Goal: Complete application form

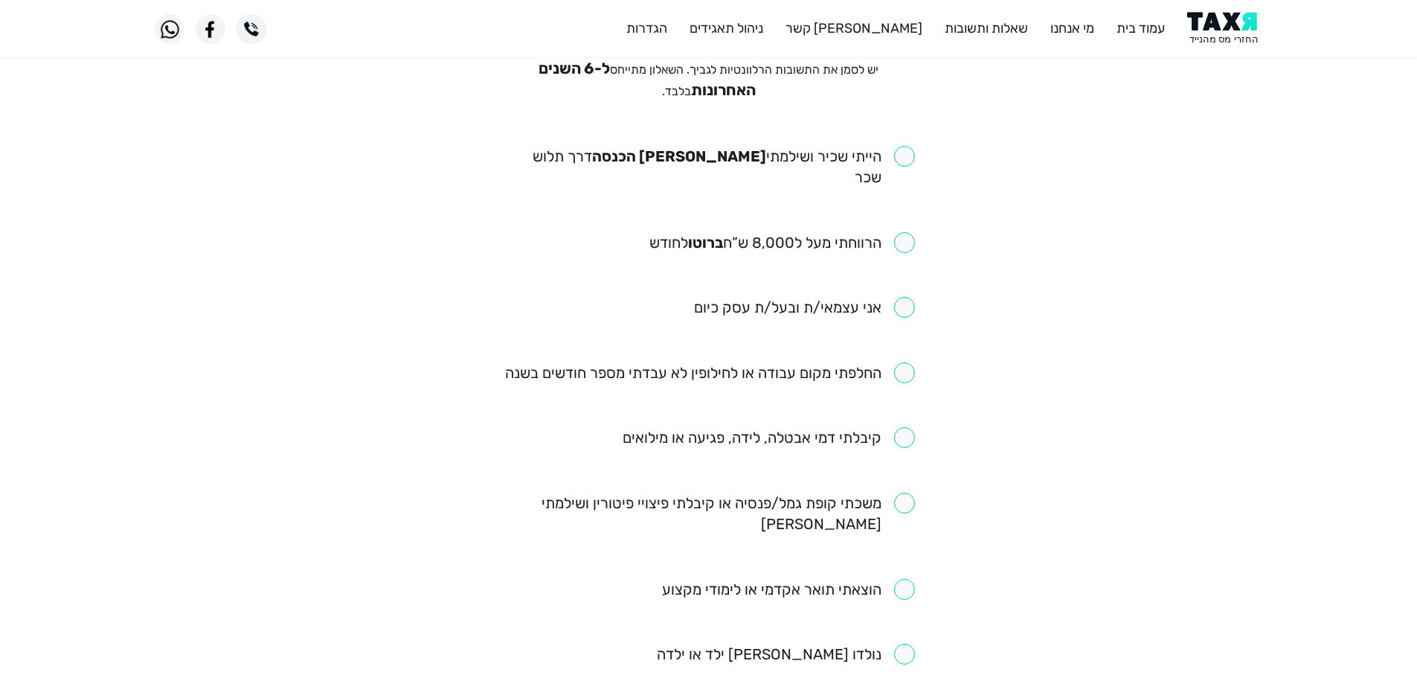
scroll to position [149, 0]
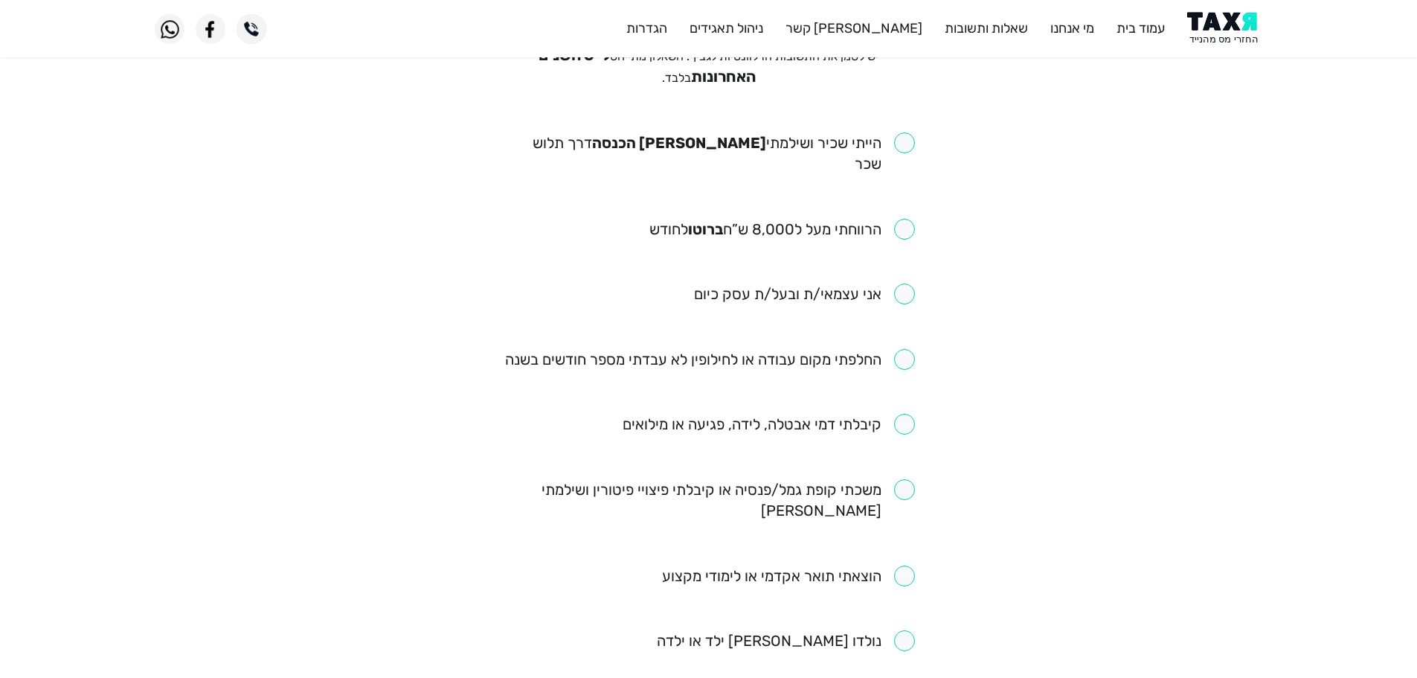
click at [901, 141] on input "checkbox" at bounding box center [709, 153] width 412 height 42
checkbox input "true"
click at [905, 219] on input "checkbox" at bounding box center [782, 229] width 266 height 21
click at [901, 219] on input "checkbox" at bounding box center [782, 229] width 266 height 21
checkbox input "false"
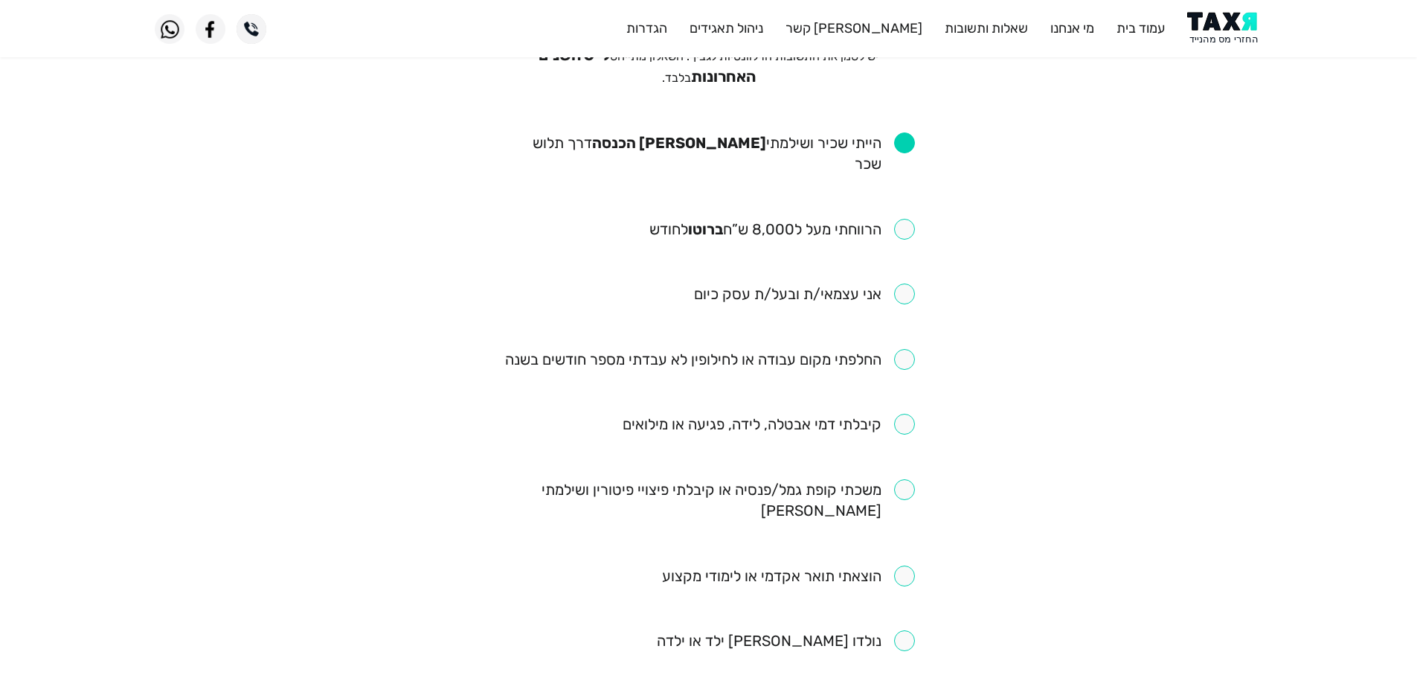
click at [908, 349] on input "checkbox" at bounding box center [710, 359] width 410 height 21
checkbox input "true"
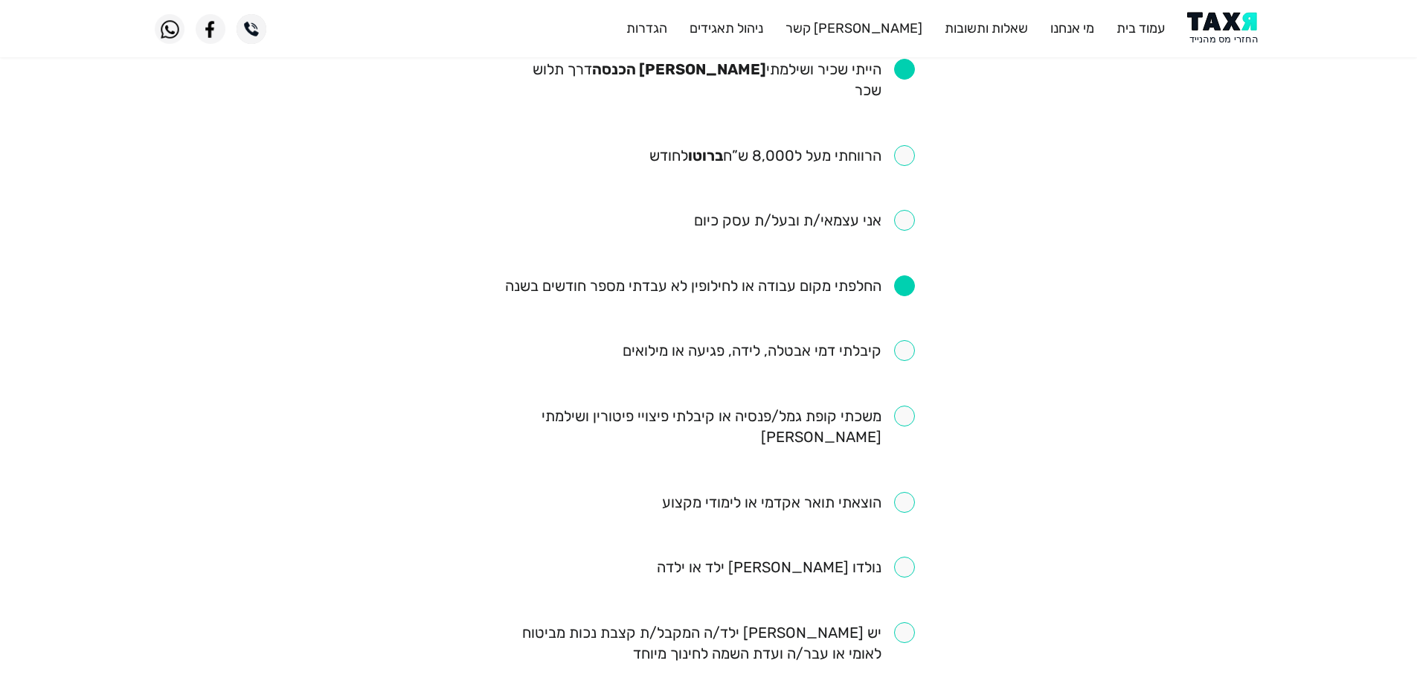
scroll to position [223, 0]
click at [904, 339] on input "checkbox" at bounding box center [769, 349] width 292 height 21
checkbox input "true"
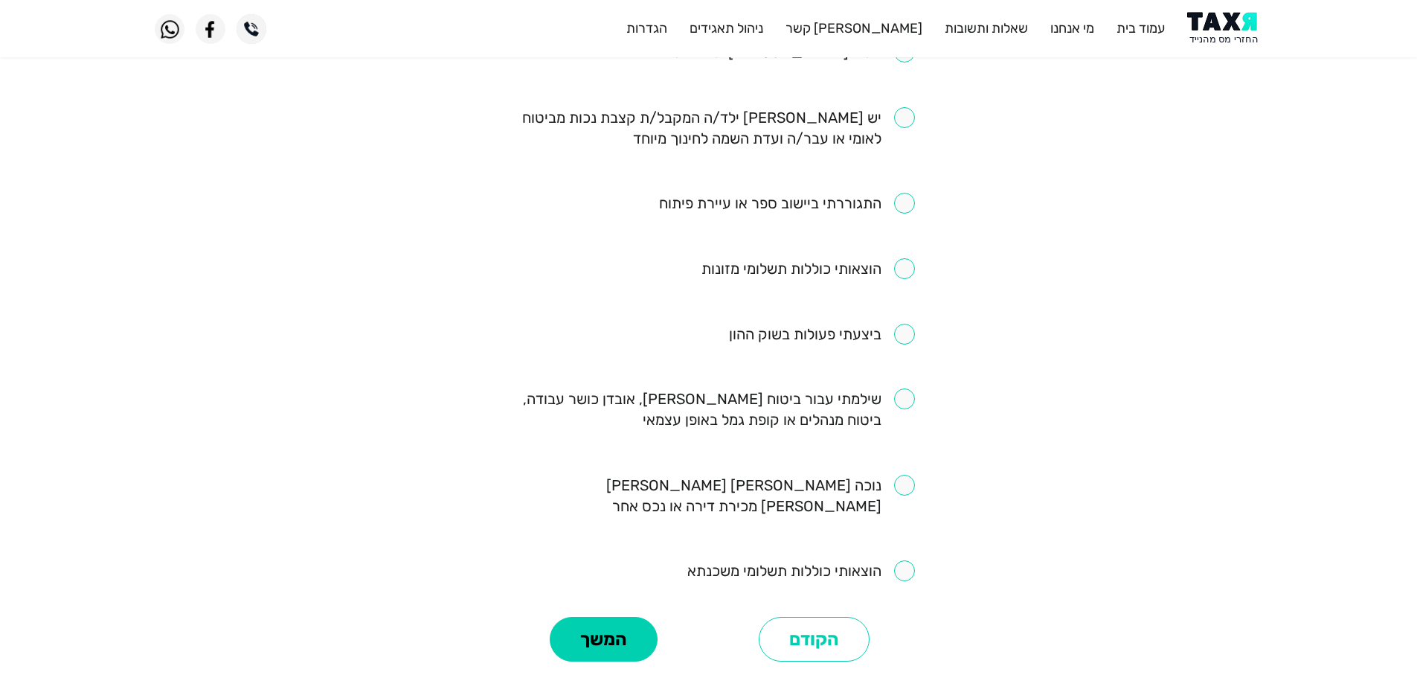
scroll to position [744, 0]
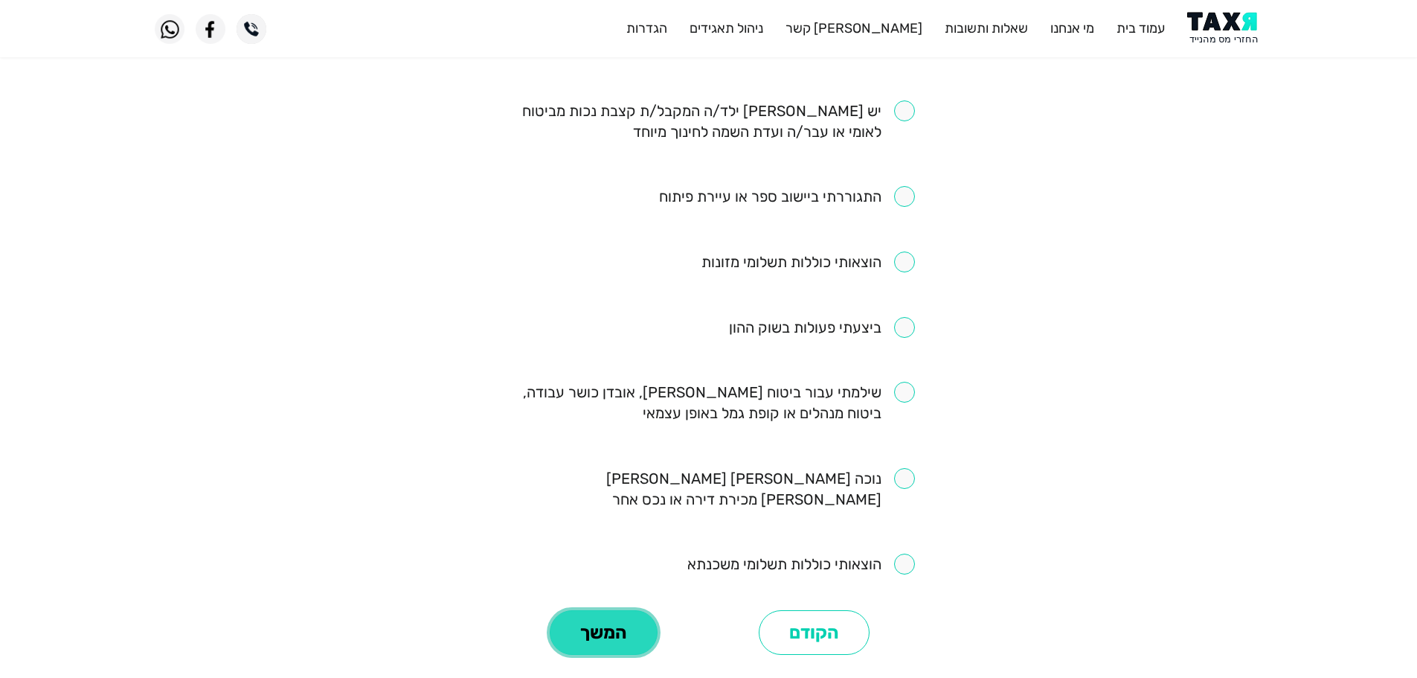
click at [617, 610] on button "המשך" at bounding box center [604, 632] width 108 height 45
